Goal: Transaction & Acquisition: Obtain resource

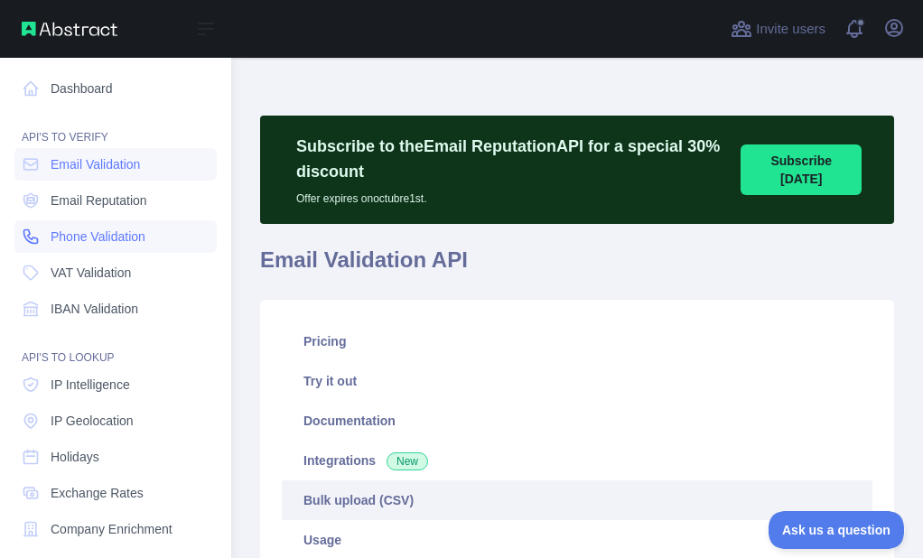
click at [59, 221] on link "Phone Validation" at bounding box center [115, 236] width 202 height 33
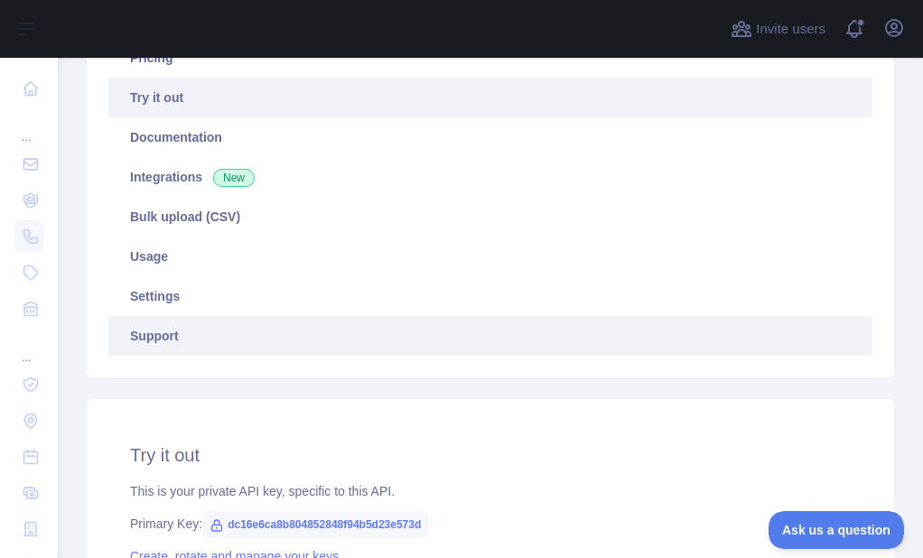
scroll to position [271, 0]
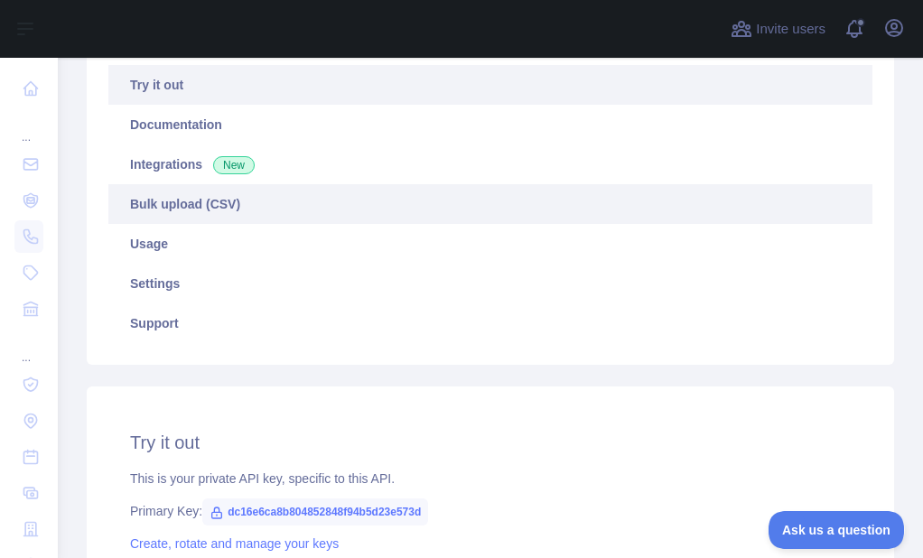
click at [168, 212] on link "Bulk upload (CSV)" at bounding box center [490, 204] width 764 height 40
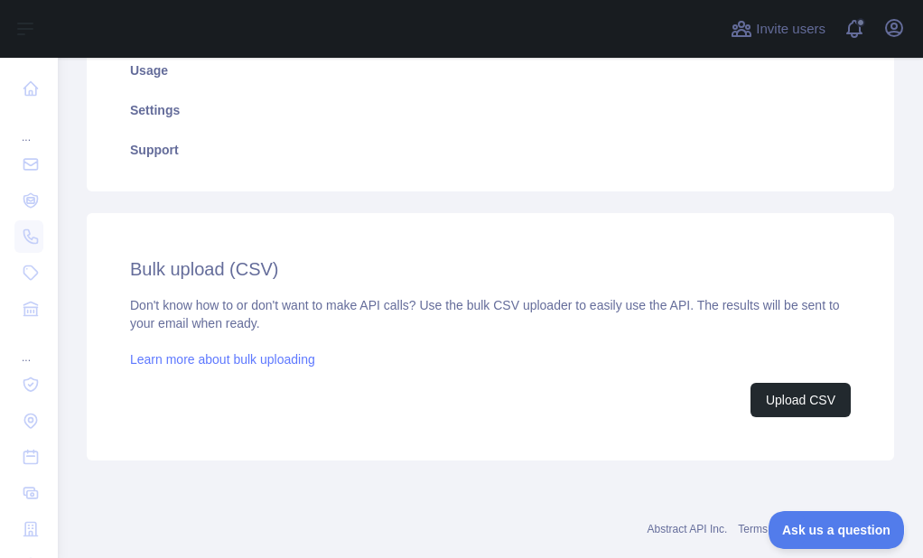
scroll to position [452, 0]
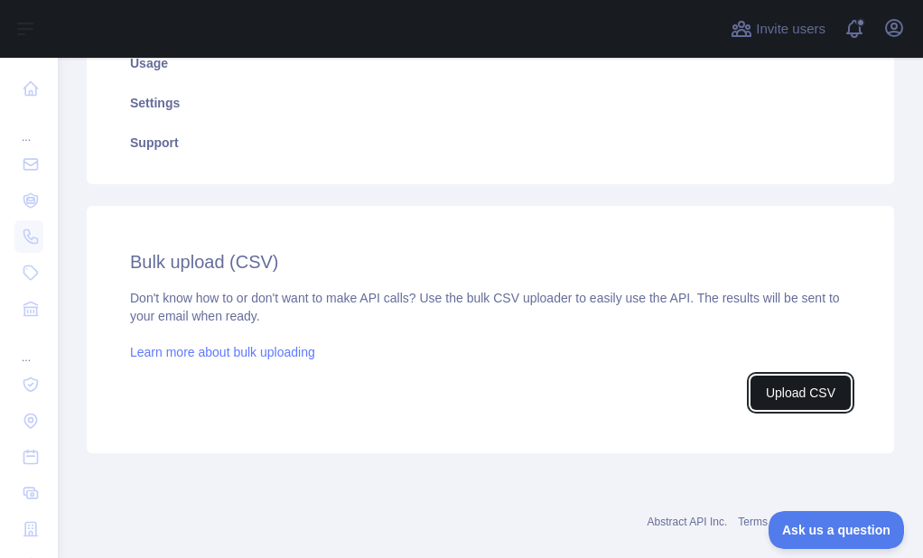
click at [789, 391] on button "Upload CSV" at bounding box center [801, 393] width 100 height 34
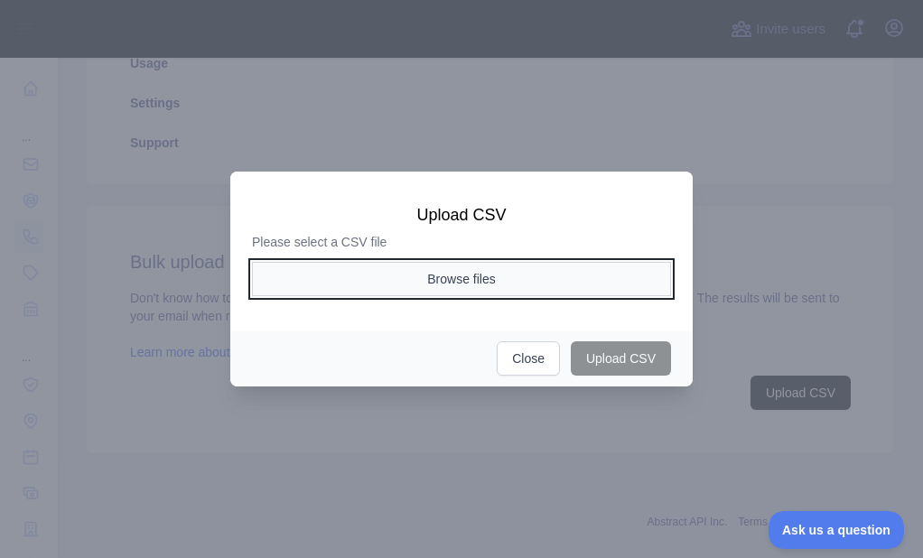
click at [371, 277] on button "Browse files" at bounding box center [461, 279] width 419 height 34
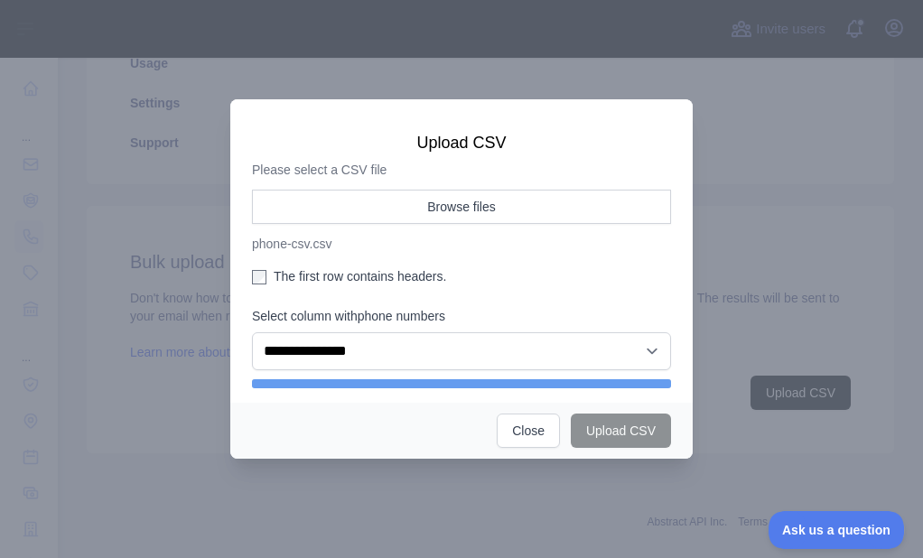
click at [333, 266] on aside "**********" at bounding box center [461, 280] width 419 height 181
click at [333, 269] on label "The first row contains headers." at bounding box center [461, 276] width 419 height 18
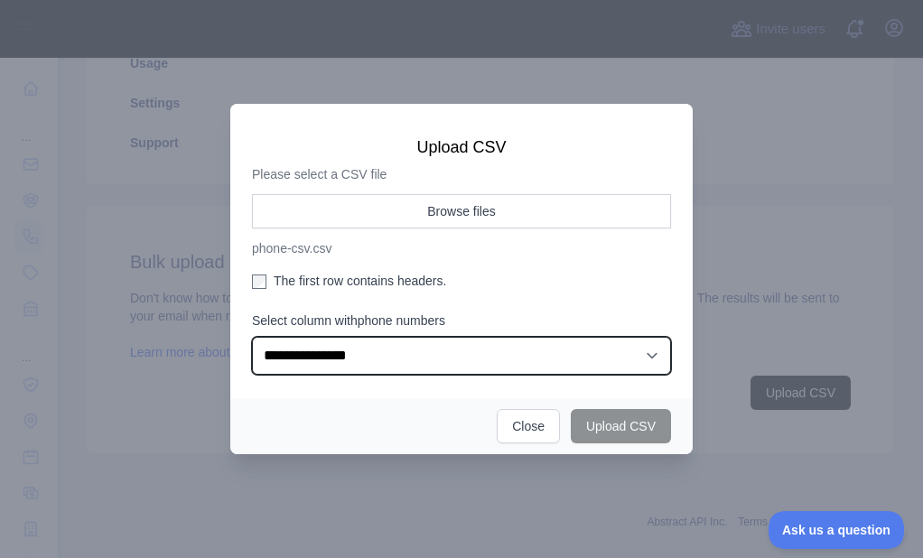
drag, startPoint x: 322, startPoint y: 337, endPoint x: 322, endPoint y: 370, distance: 33.4
click at [321, 338] on select "**********" at bounding box center [461, 356] width 419 height 38
click at [252, 337] on select "**********" at bounding box center [461, 356] width 419 height 38
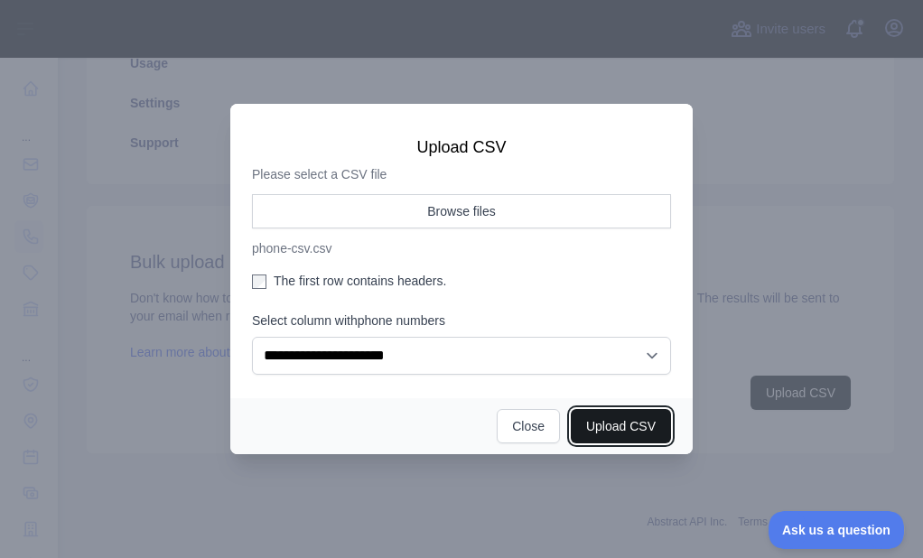
click at [602, 426] on button "Upload CSV" at bounding box center [621, 426] width 100 height 34
select select "**"
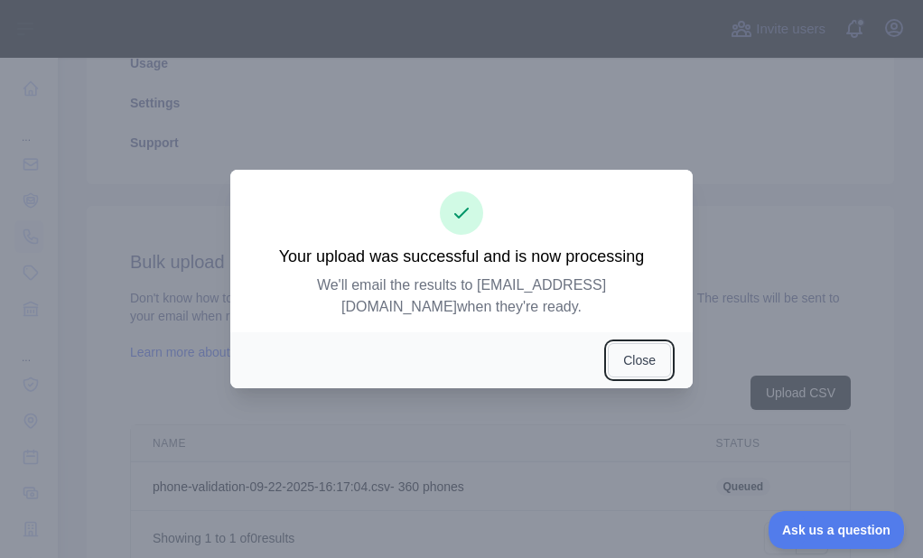
click at [609, 350] on button "Close" at bounding box center [639, 360] width 63 height 34
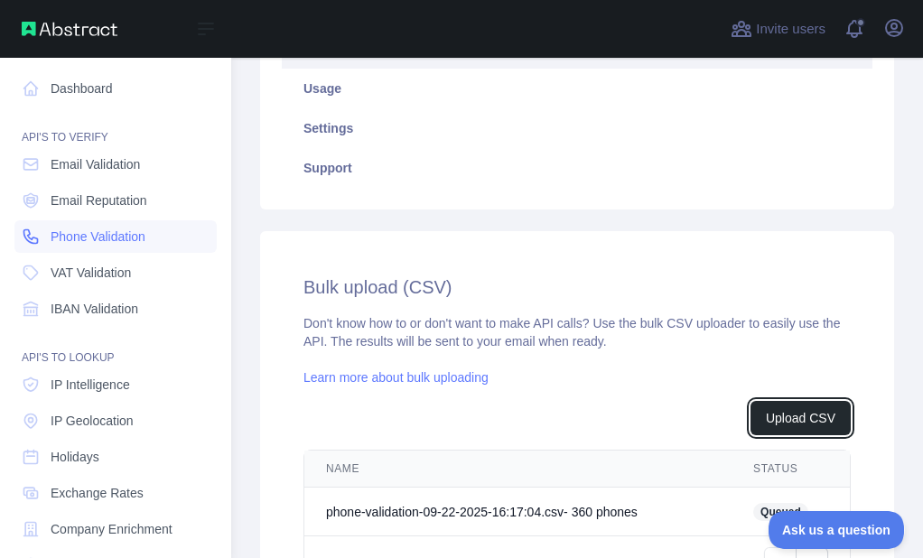
scroll to position [477, 0]
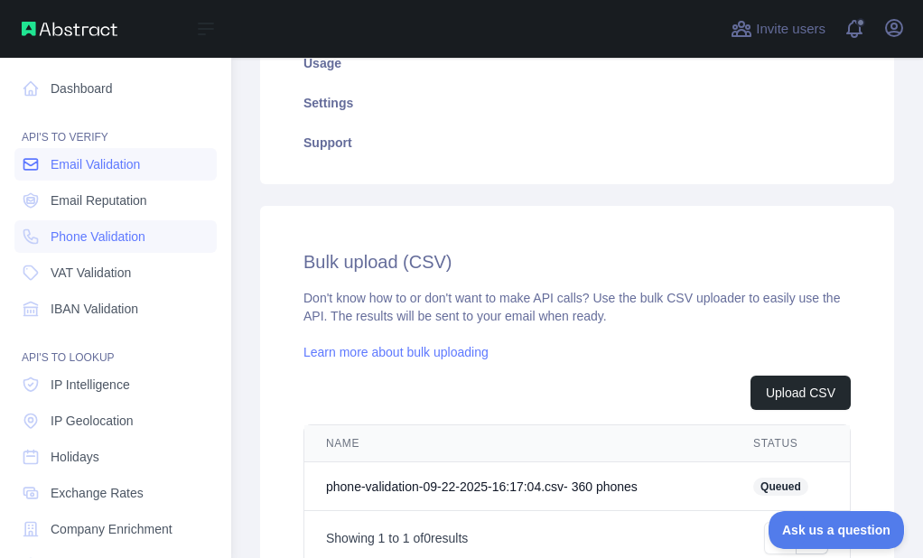
click at [33, 173] on link "Email Validation" at bounding box center [115, 164] width 202 height 33
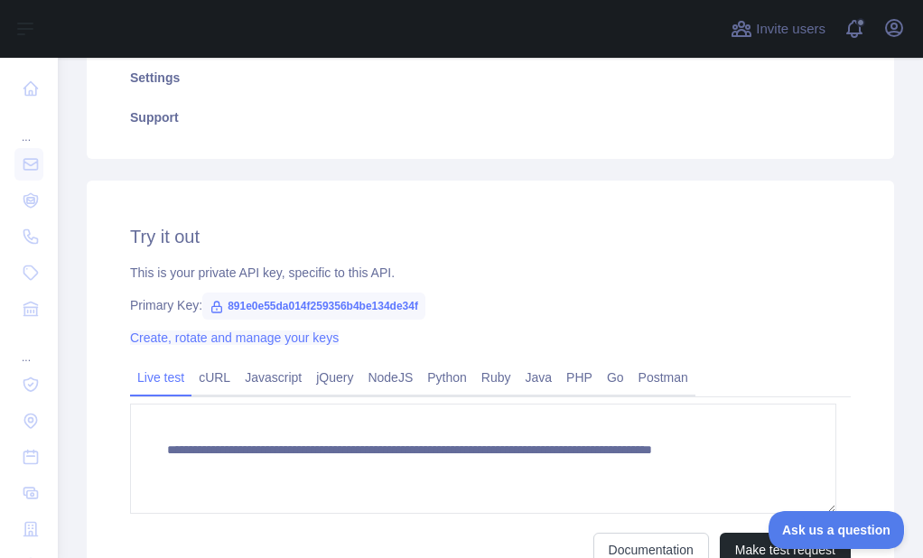
scroll to position [90, 0]
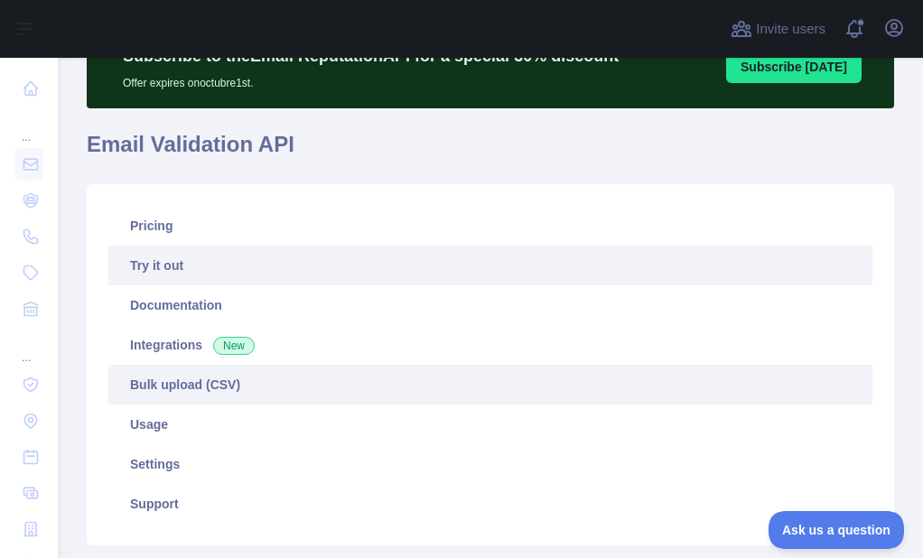
click at [148, 382] on link "Bulk upload (CSV)" at bounding box center [490, 385] width 764 height 40
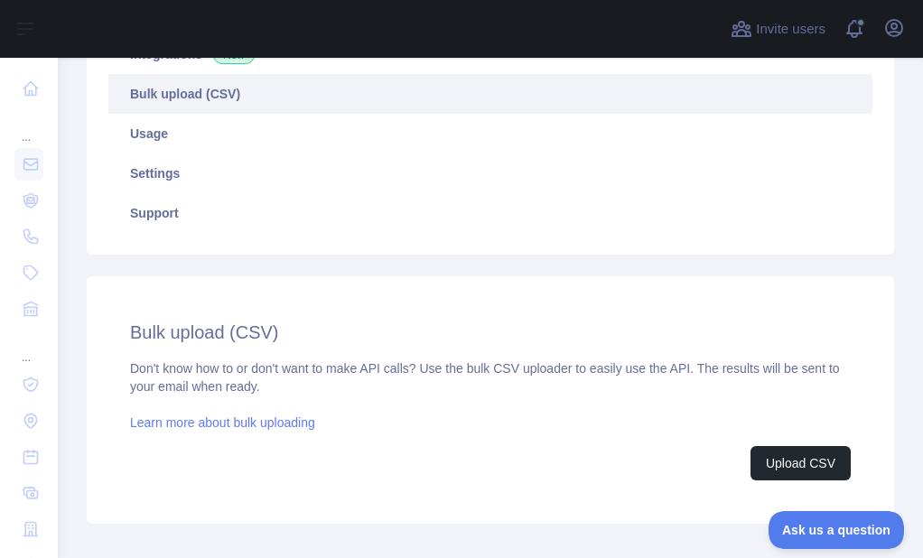
scroll to position [452, 0]
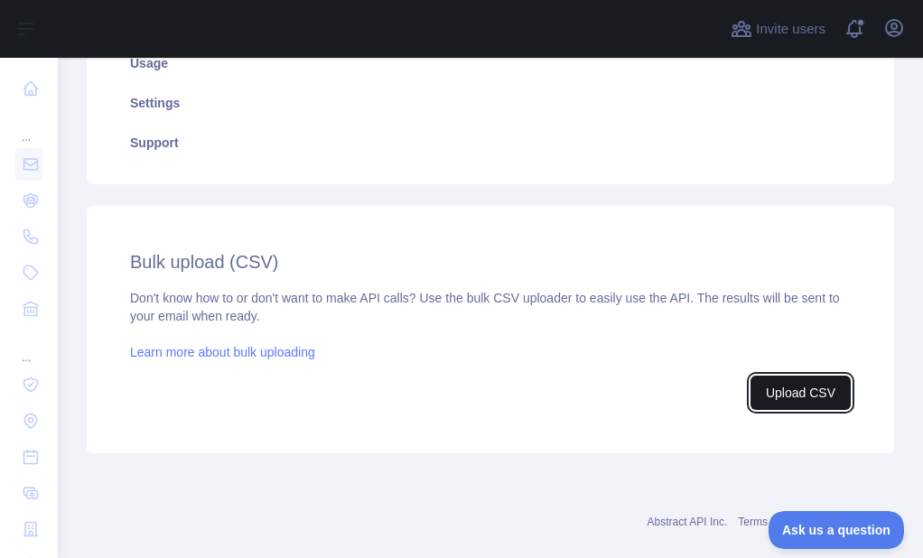
click at [771, 381] on button "Upload CSV" at bounding box center [801, 393] width 100 height 34
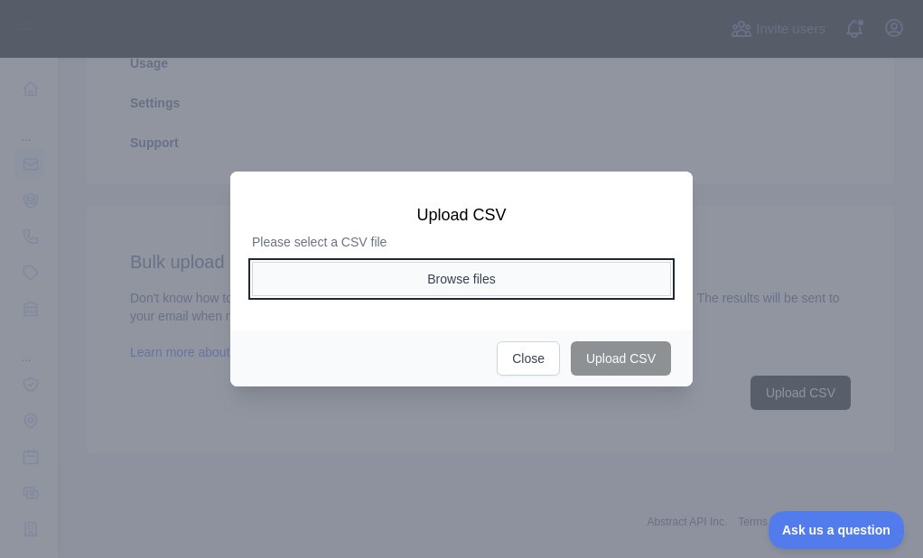
click at [372, 276] on button "Browse files" at bounding box center [461, 279] width 419 height 34
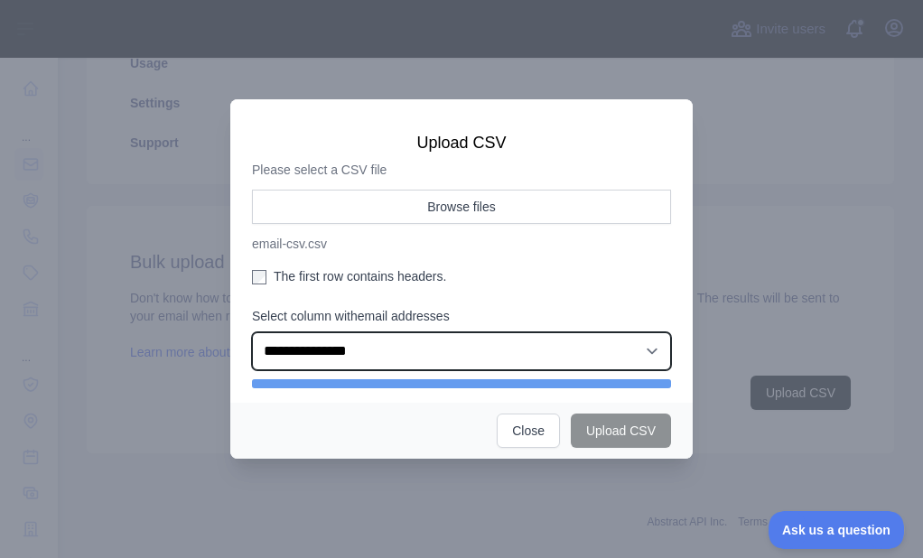
click at [341, 351] on select "**********" at bounding box center [461, 351] width 419 height 38
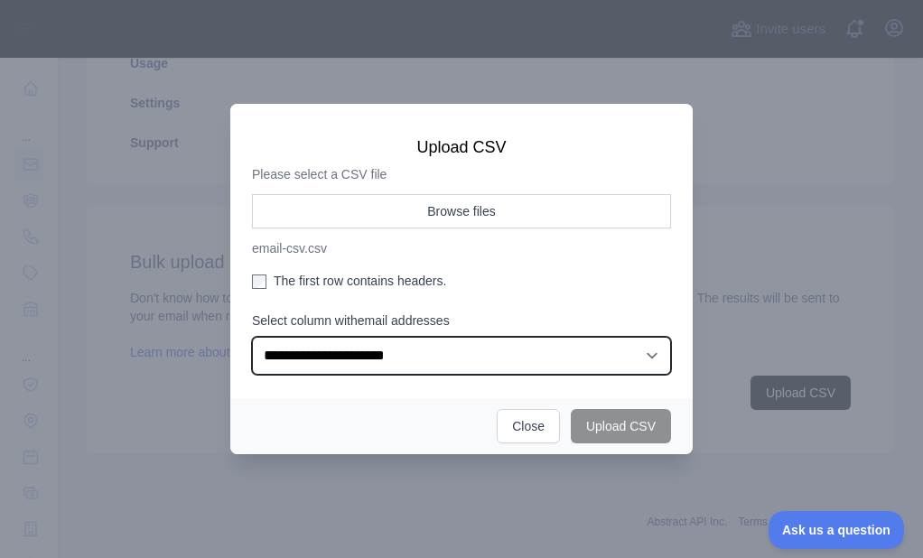
click at [252, 337] on select "**********" at bounding box center [461, 356] width 419 height 38
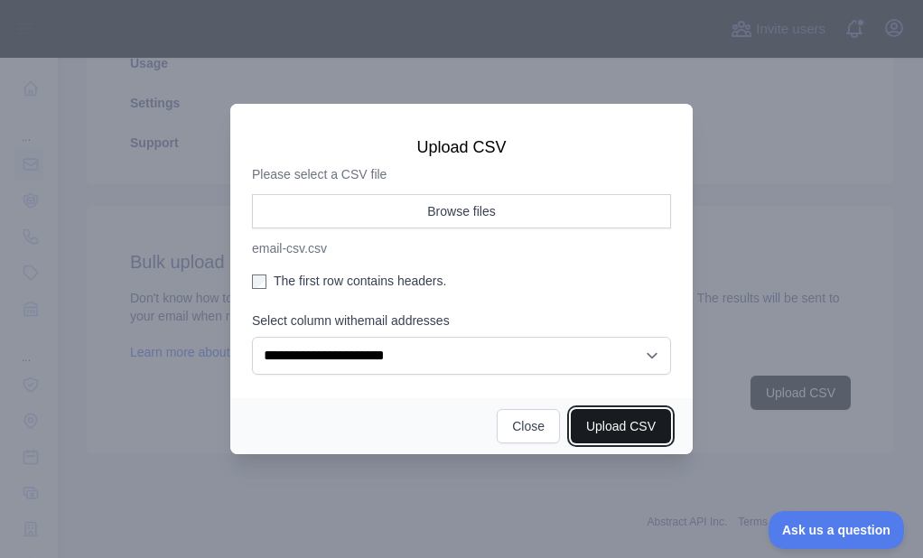
click at [636, 410] on button "Upload CSV" at bounding box center [621, 426] width 100 height 34
select select "**"
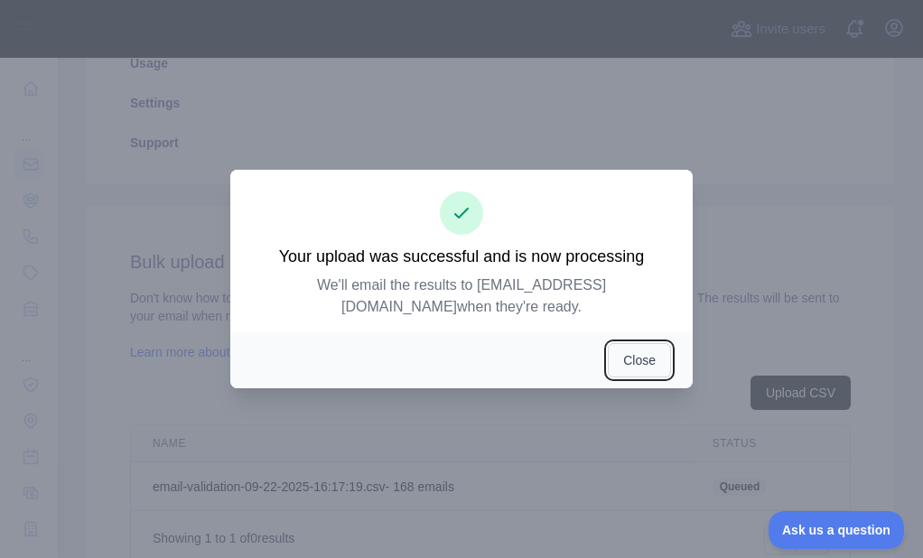
click at [654, 352] on button "Close" at bounding box center [639, 360] width 63 height 34
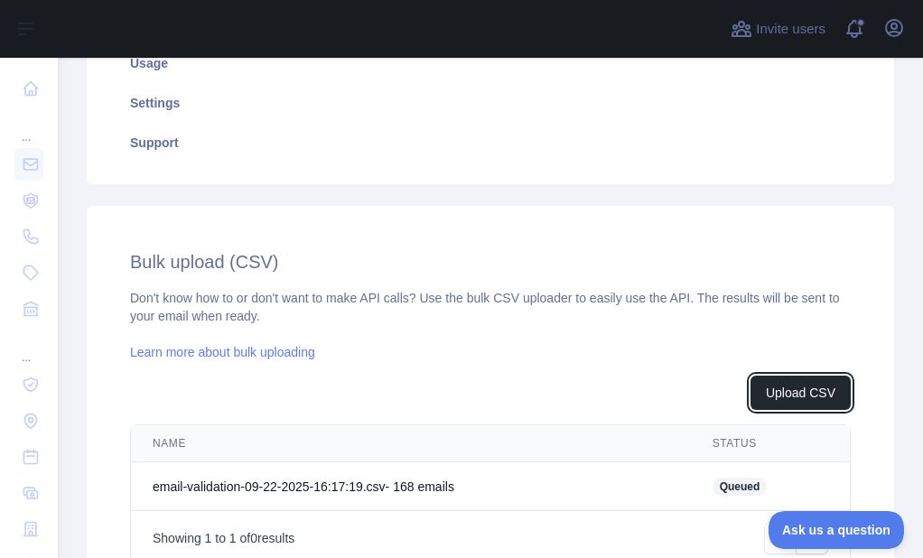
scroll to position [636, 0]
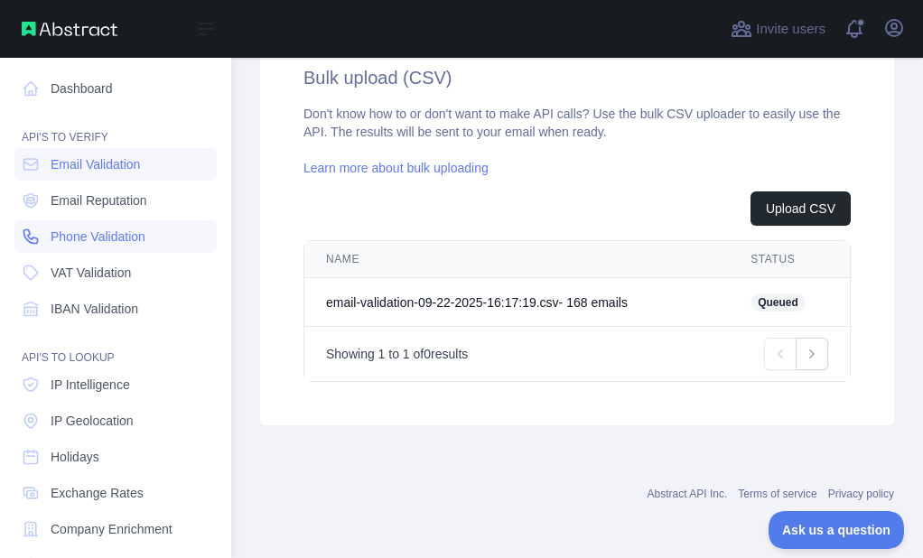
click at [46, 223] on link "Phone Validation" at bounding box center [115, 236] width 202 height 33
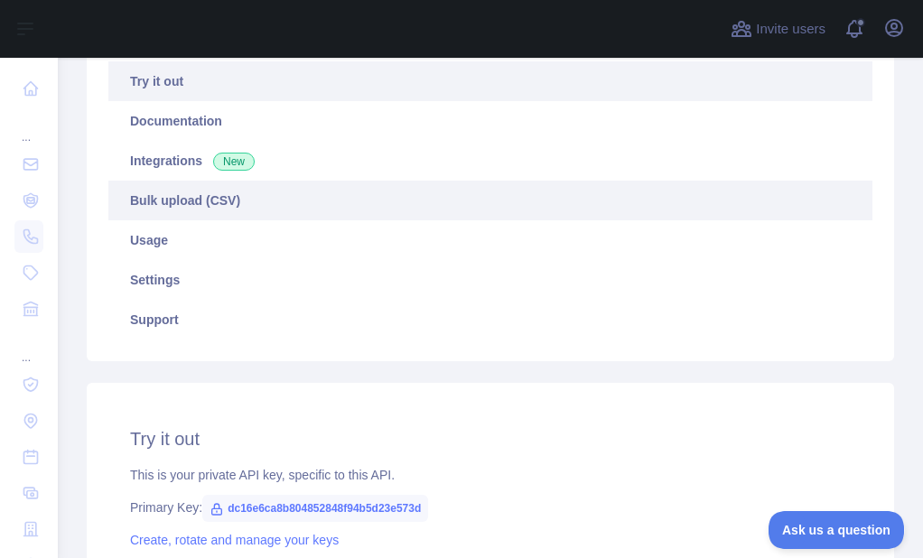
scroll to position [94, 0]
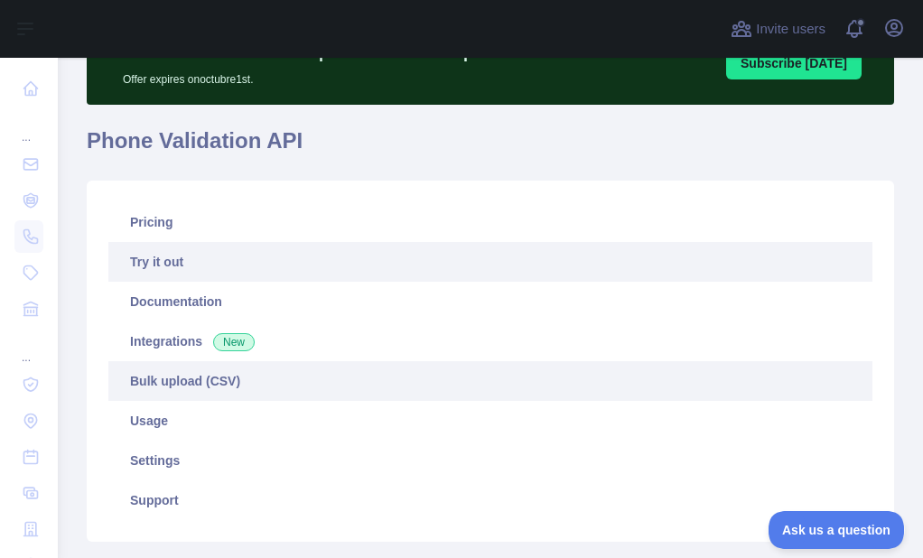
click at [201, 360] on link "Integrations New" at bounding box center [490, 342] width 764 height 40
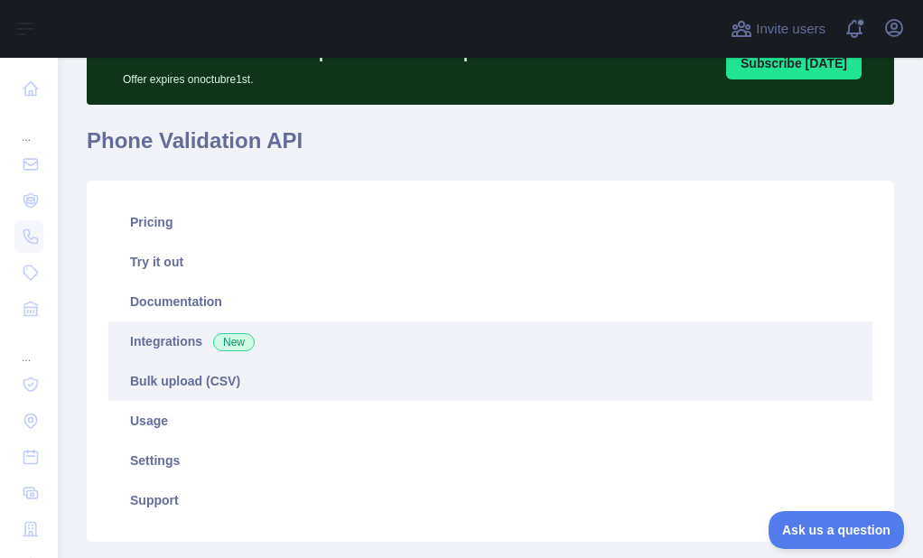
click at [199, 365] on link "Bulk upload (CSV)" at bounding box center [490, 381] width 764 height 40
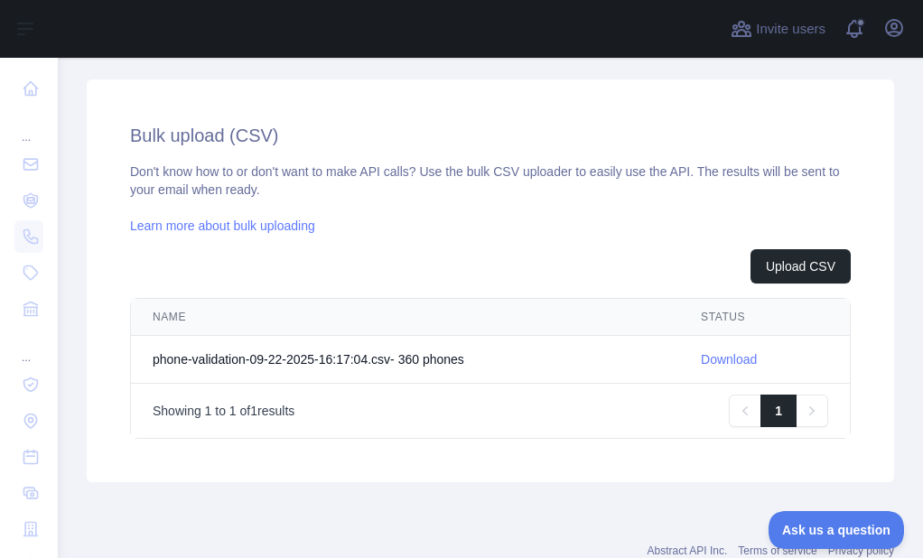
scroll to position [636, 0]
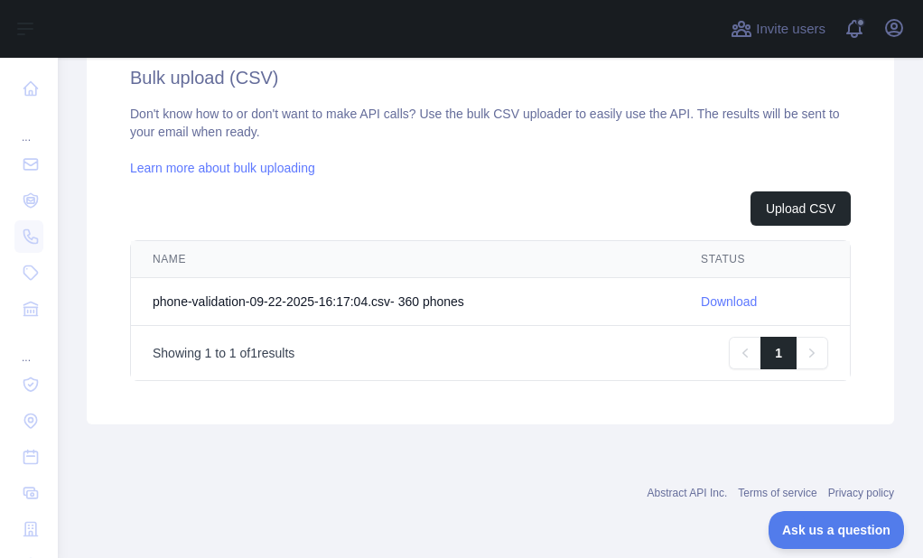
click at [723, 303] on link "Download" at bounding box center [729, 301] width 56 height 14
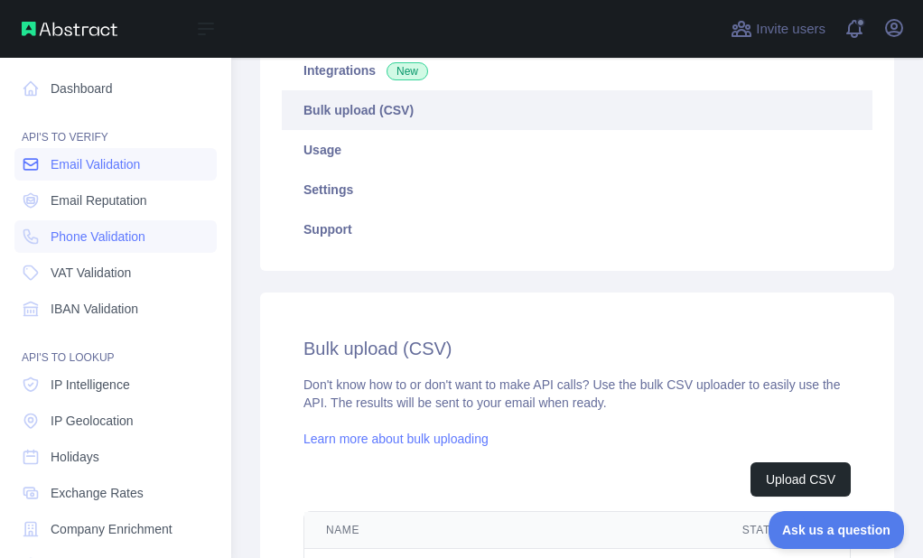
click at [23, 164] on icon at bounding box center [31, 164] width 18 height 18
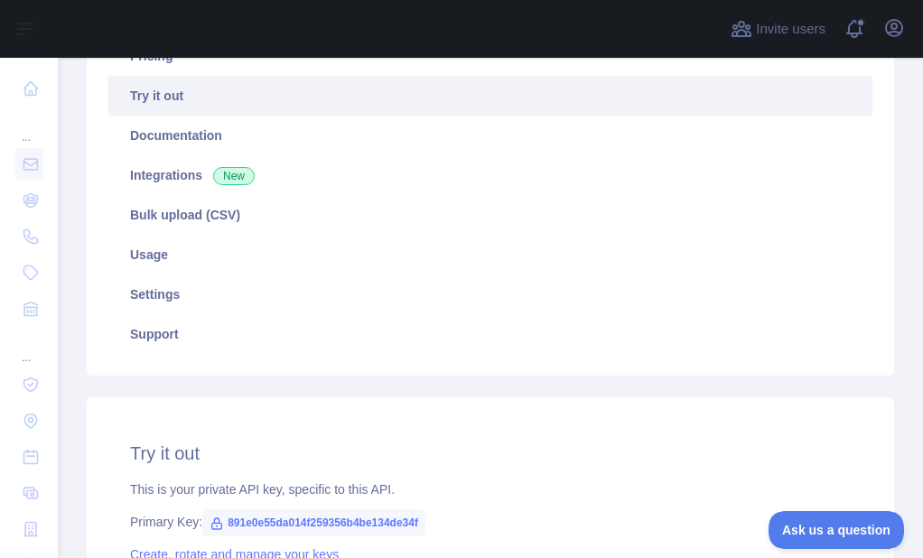
scroll to position [4, 0]
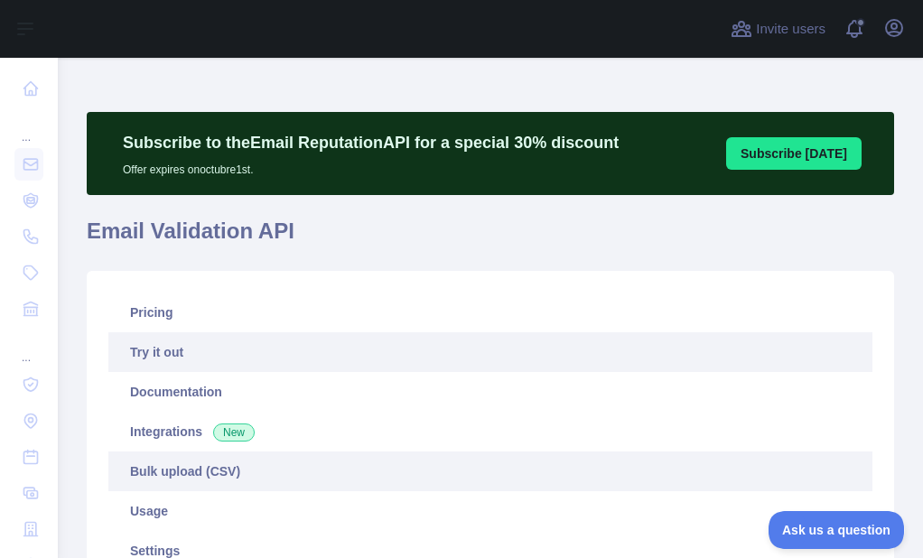
click at [192, 472] on link "Bulk upload (CSV)" at bounding box center [490, 472] width 764 height 40
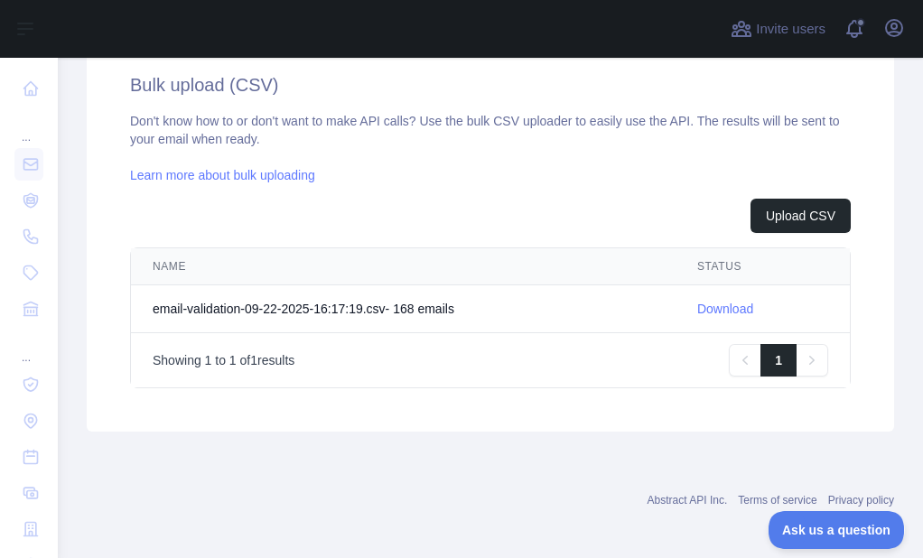
scroll to position [636, 0]
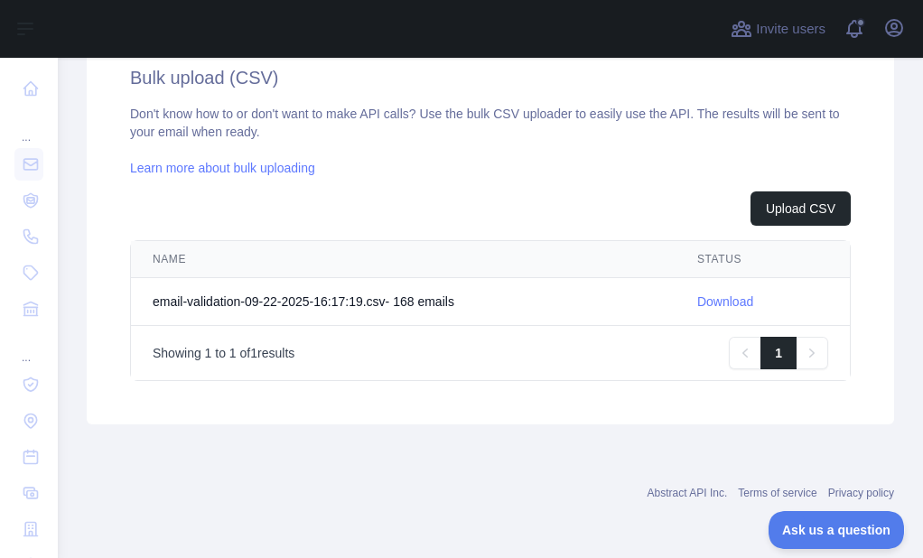
click at [728, 312] on td "Download" at bounding box center [763, 302] width 174 height 48
click at [718, 300] on link "Download" at bounding box center [725, 301] width 56 height 14
